Goal: Information Seeking & Learning: Learn about a topic

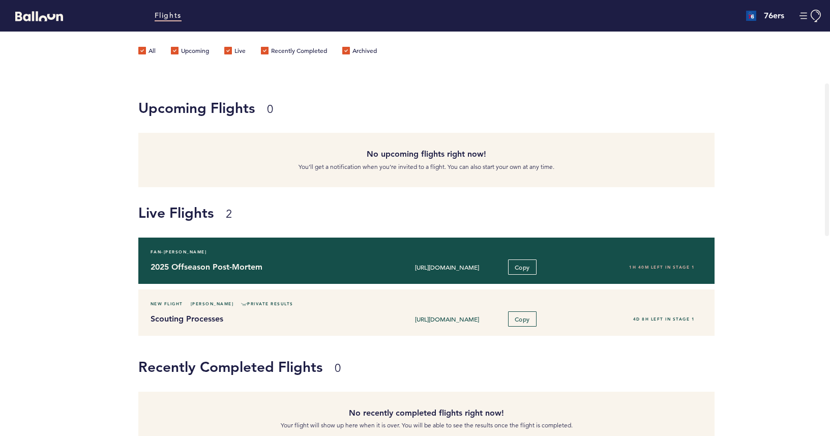
click at [324, 270] on h4 "2025 Offseason Post-Mortem" at bounding box center [261, 267] width 221 height 12
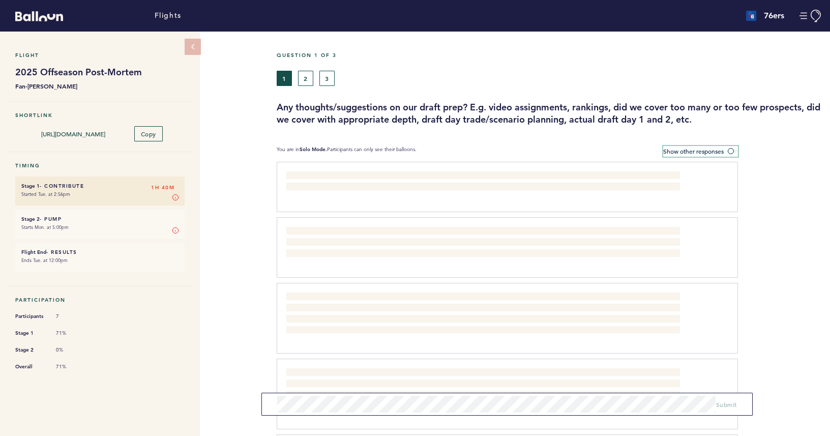
click at [719, 150] on span "Show other responses" at bounding box center [694, 151] width 61 height 8
click at [0, 0] on input "Show other responses" at bounding box center [0, 0] width 0 height 0
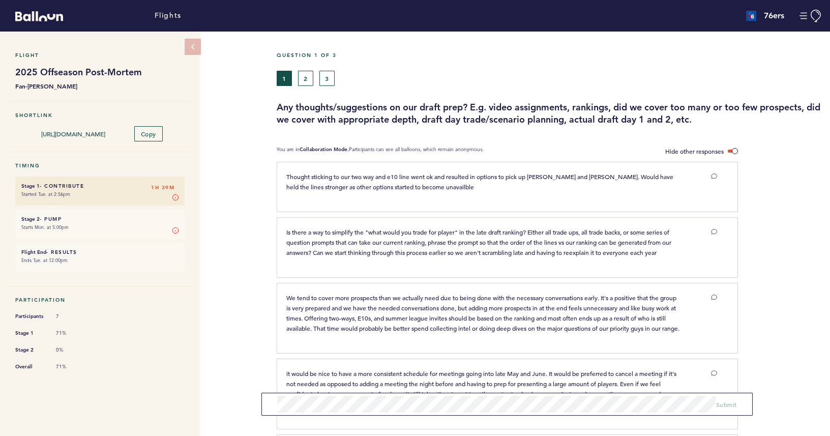
drag, startPoint x: 299, startPoint y: 84, endPoint x: 303, endPoint y: 79, distance: 5.8
click at [299, 84] on div "1 2 3" at bounding box center [480, 78] width 406 height 15
click at [303, 79] on button "2" at bounding box center [305, 78] width 15 height 15
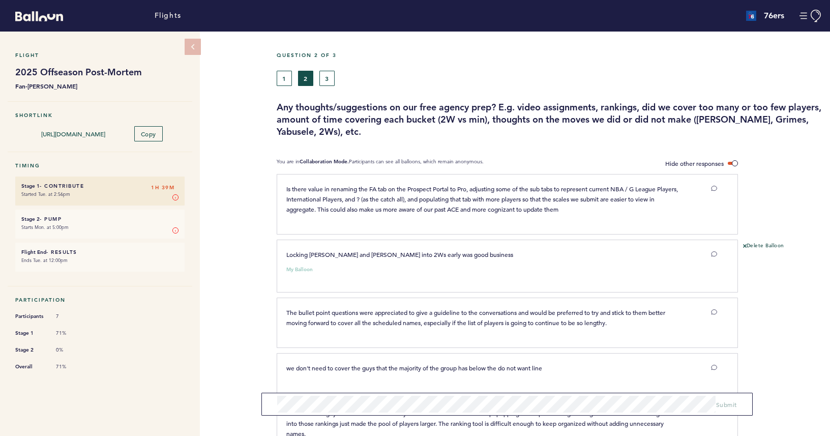
click at [751, 244] on button "Delete Balloon" at bounding box center [763, 246] width 41 height 8
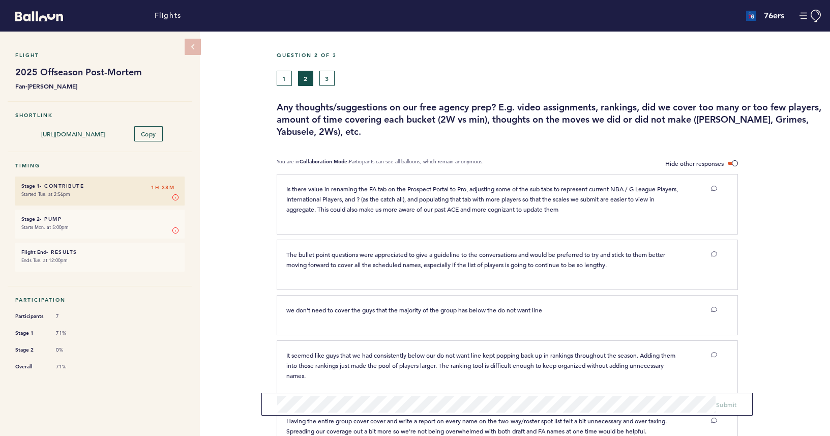
click at [333, 74] on button "3" at bounding box center [327, 78] width 15 height 15
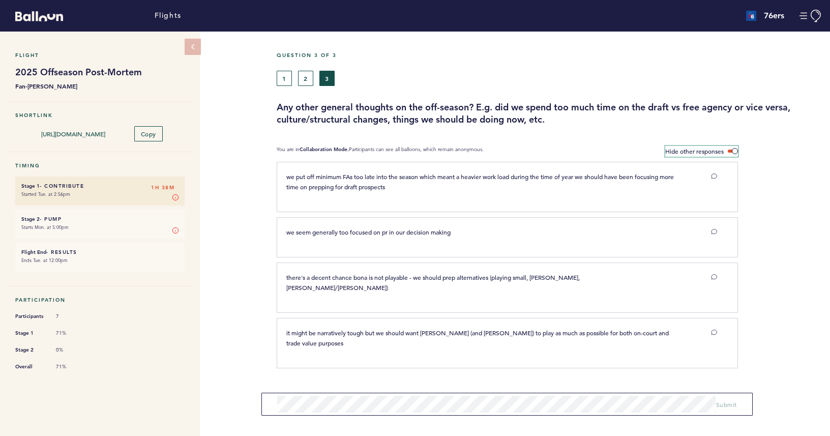
click at [736, 150] on span at bounding box center [733, 151] width 10 height 3
click at [0, 0] on input "Hide other responses" at bounding box center [0, 0] width 0 height 0
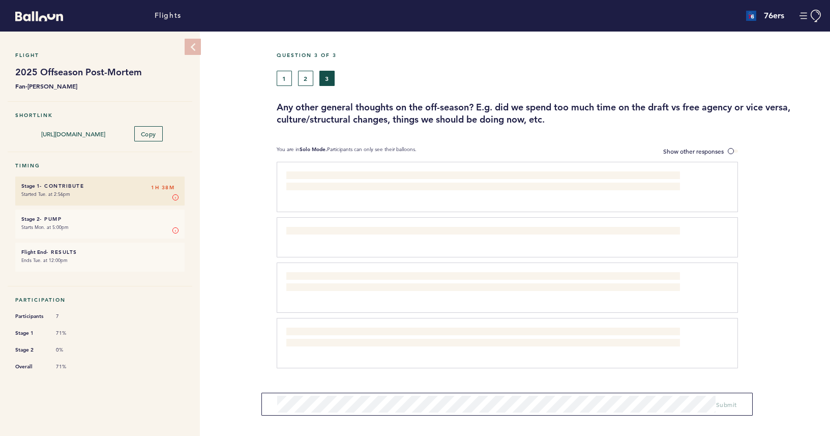
click at [189, 43] on icon at bounding box center [193, 47] width 9 height 9
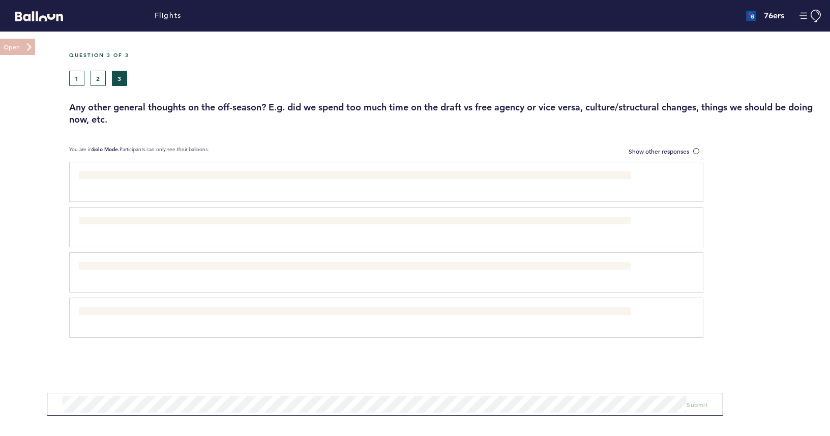
click at [2, 47] on button at bounding box center [17, 47] width 36 height 16
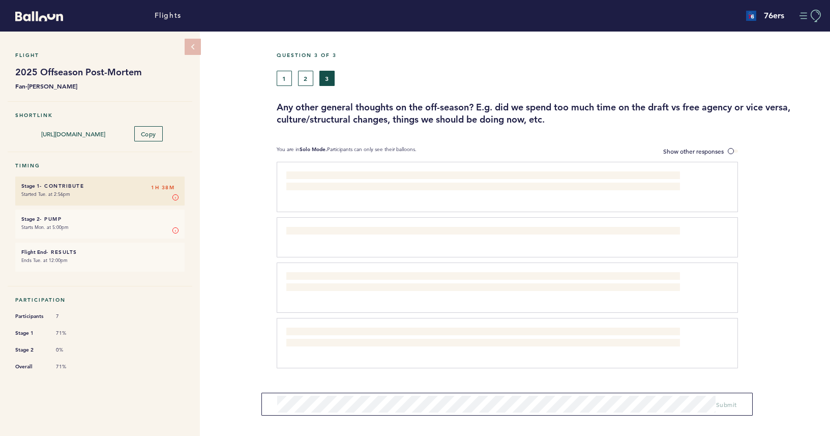
click at [801, 18] on button "Manage Account" at bounding box center [811, 16] width 23 height 13
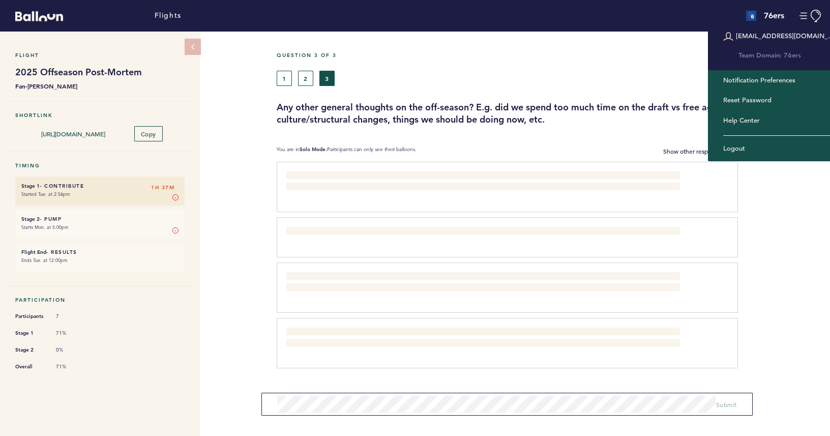
click at [781, 38] on div "[EMAIL_ADDRESS][DOMAIN_NAME]" at bounding box center [779, 36] width 142 height 27
click at [724, 37] on icon "Account Email" at bounding box center [729, 37] width 10 height 10
click at [83, 14] on div "Flights" at bounding box center [277, 16] width 554 height 26
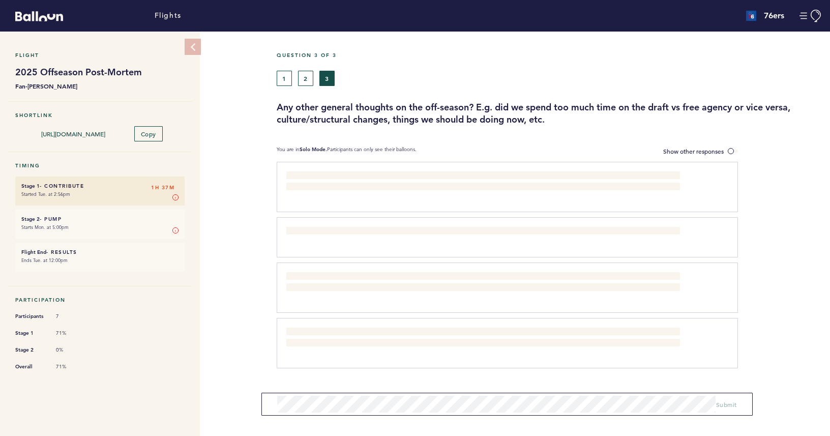
click at [195, 52] on button at bounding box center [193, 47] width 16 height 16
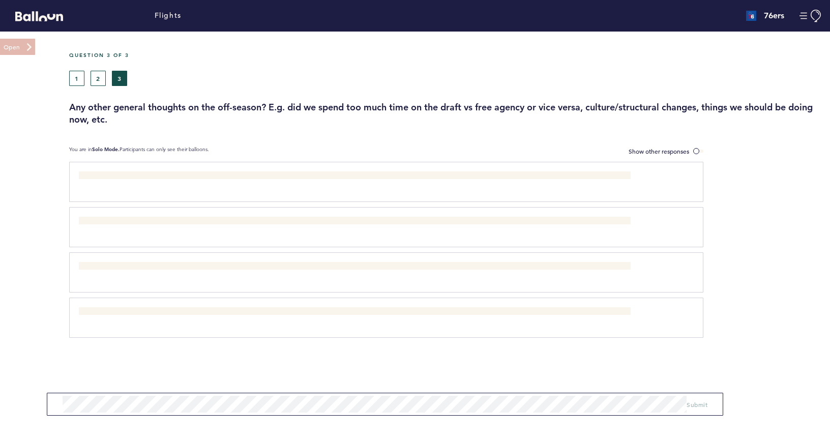
click at [0, 44] on button at bounding box center [17, 47] width 36 height 16
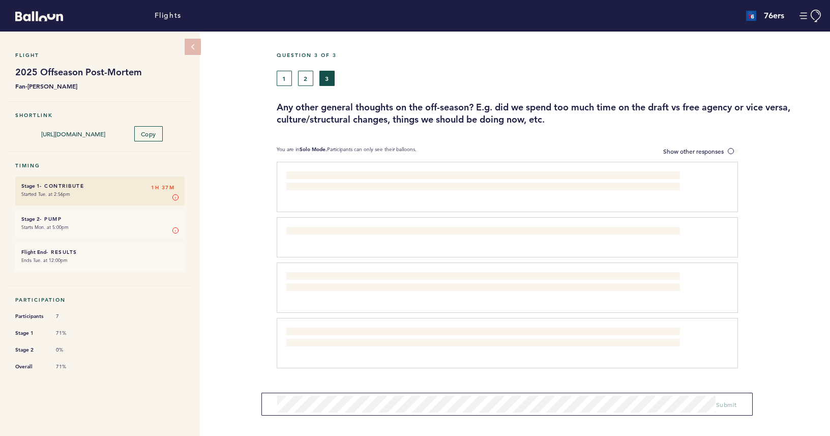
click at [46, 14] on icon "Balloon" at bounding box center [39, 16] width 48 height 10
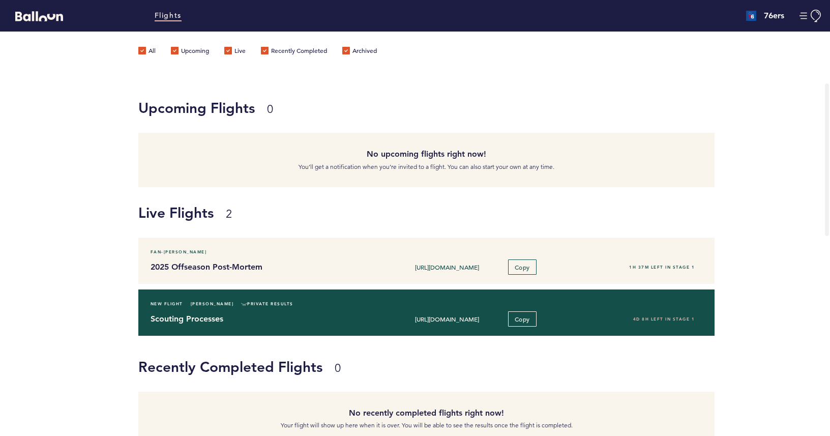
click at [214, 317] on h4 "Scouting Processes" at bounding box center [261, 319] width 221 height 12
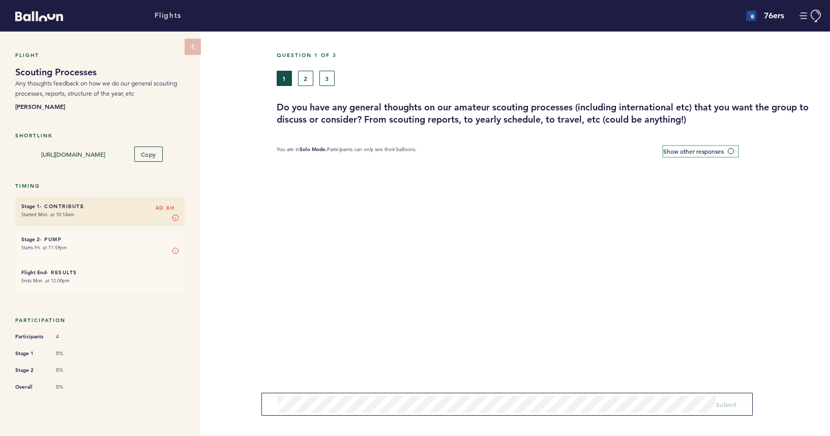
click at [723, 147] on span "Show other responses" at bounding box center [694, 151] width 61 height 8
click at [0, 0] on input "Show other responses" at bounding box center [0, 0] width 0 height 0
click at [730, 152] on label "Hide other responses" at bounding box center [702, 151] width 73 height 11
click at [0, 0] on input "Hide other responses" at bounding box center [0, 0] width 0 height 0
click at [308, 84] on button "2" at bounding box center [305, 78] width 15 height 15
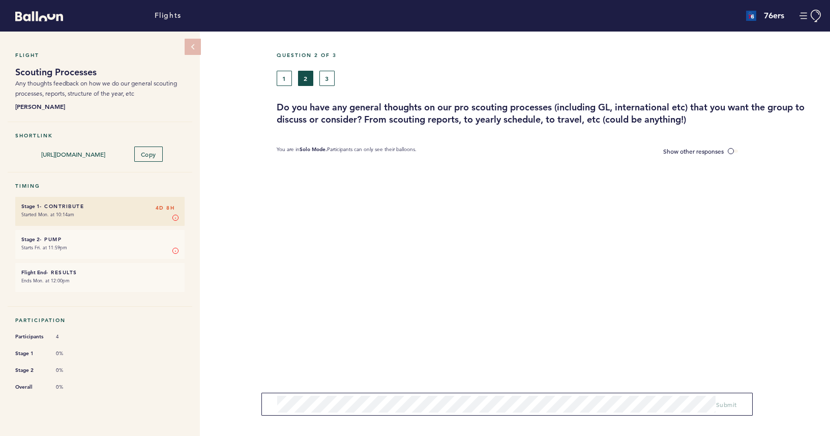
click at [332, 84] on button "3" at bounding box center [327, 78] width 15 height 15
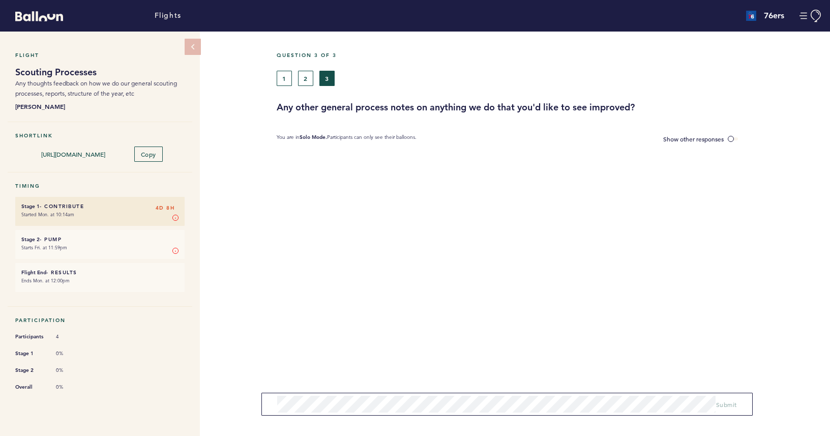
click at [298, 81] on button "2" at bounding box center [305, 78] width 15 height 15
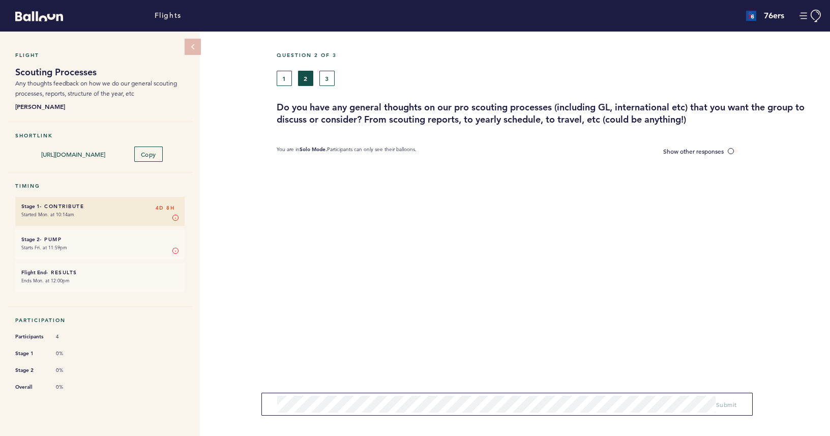
click at [281, 76] on button "1" at bounding box center [284, 78] width 15 height 15
